Goal: Find specific page/section: Find specific page/section

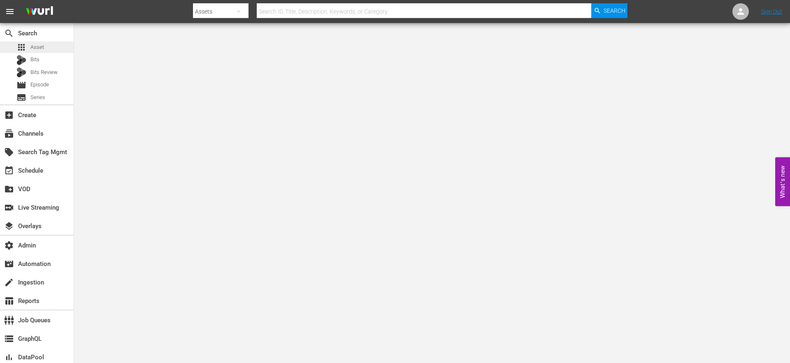
click at [39, 47] on span "Asset" at bounding box center [37, 47] width 14 height 8
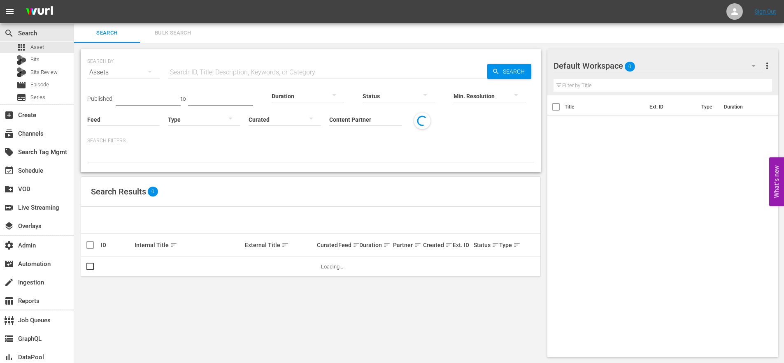
click at [181, 33] on span "Bulk Search" at bounding box center [173, 32] width 56 height 9
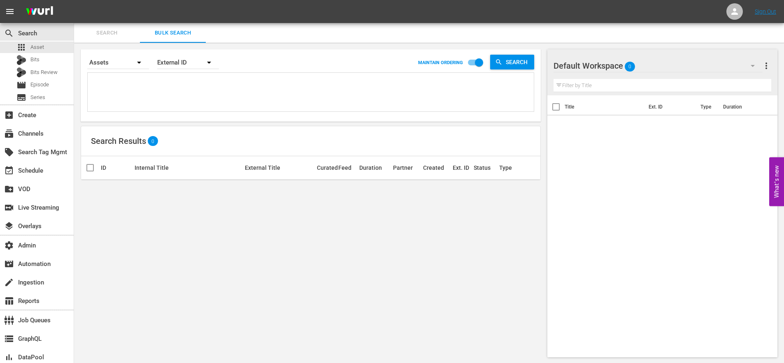
click at [144, 87] on textarea at bounding box center [312, 93] width 444 height 37
paste textarea "185691"
type textarea "185691"
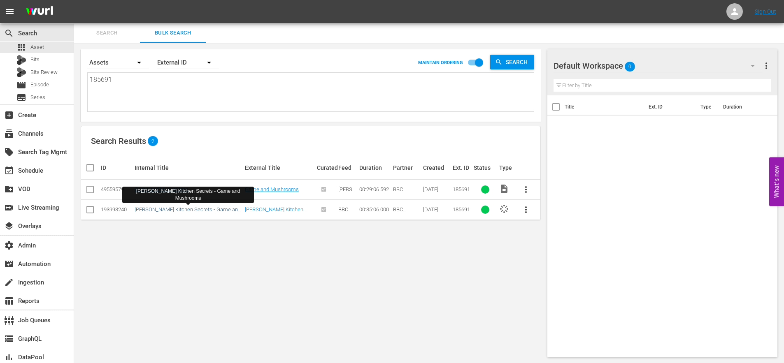
type textarea "185691"
click at [165, 209] on link "[PERSON_NAME] Kitchen Secrets - Game and Mushrooms" at bounding box center [187, 212] width 106 height 12
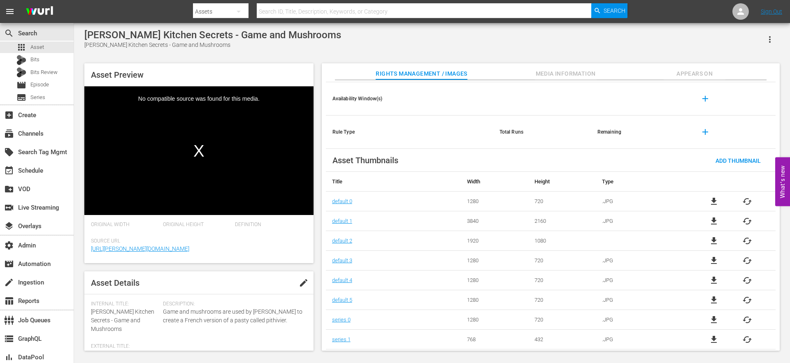
scroll to position [28, 0]
